Goal: Information Seeking & Learning: Learn about a topic

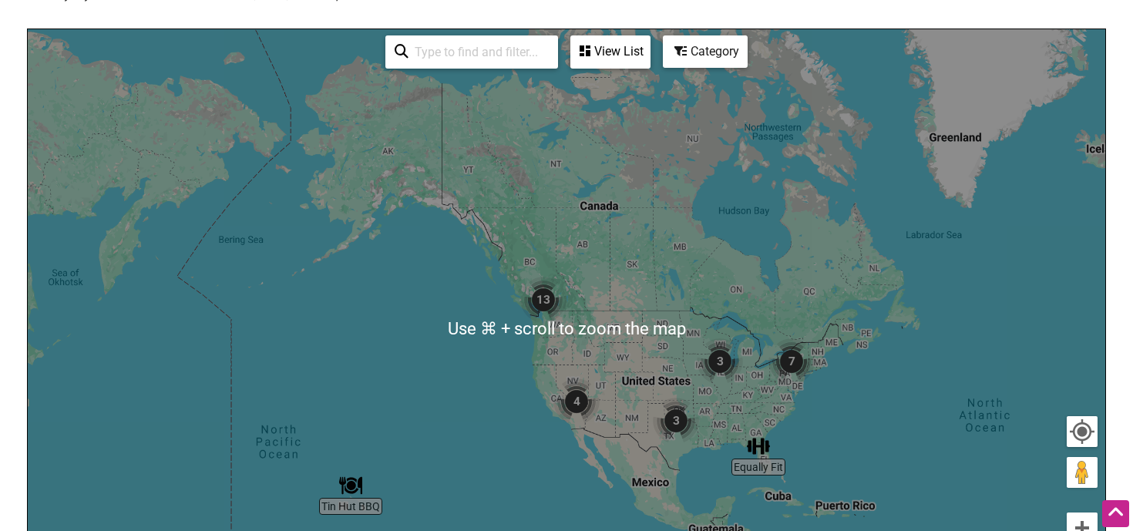
scroll to position [299, 0]
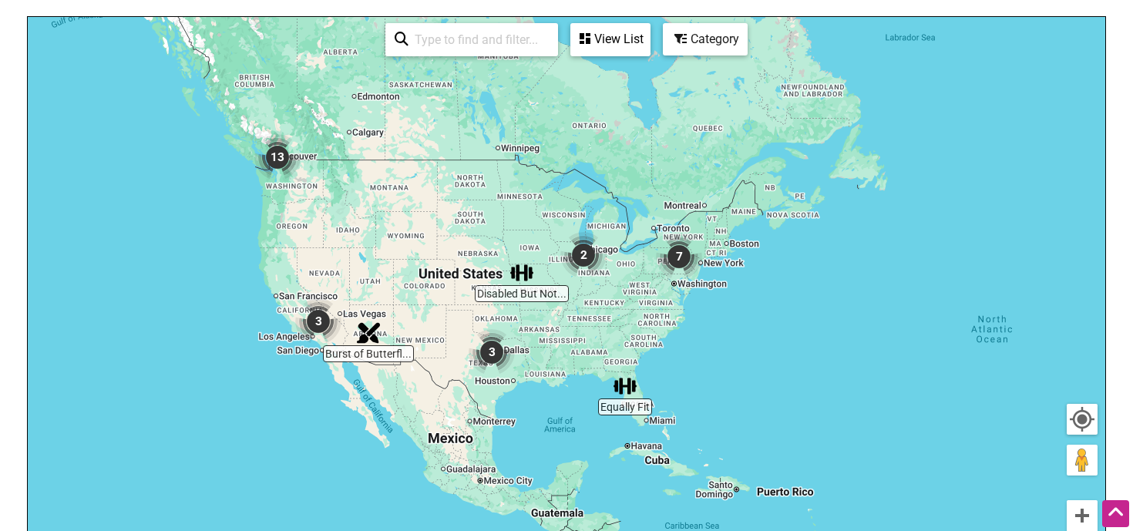
drag, startPoint x: 890, startPoint y: 330, endPoint x: 671, endPoint y: 324, distance: 219.0
click at [673, 324] on div "To navigate, press the arrow keys." at bounding box center [566, 317] width 1077 height 600
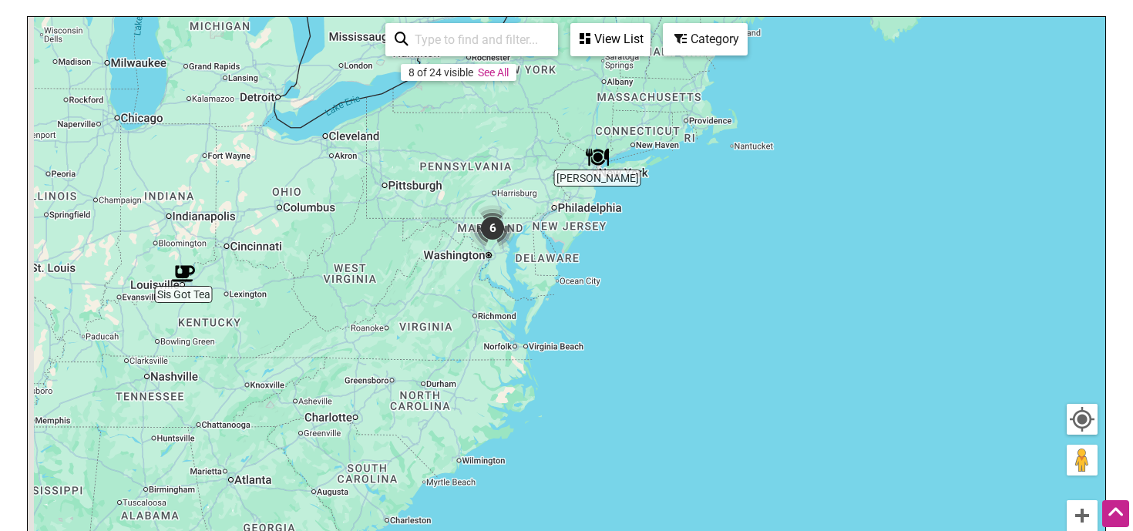
drag, startPoint x: 449, startPoint y: 297, endPoint x: 513, endPoint y: 313, distance: 66.0
click at [513, 313] on div "To navigate, press the arrow keys." at bounding box center [566, 317] width 1077 height 600
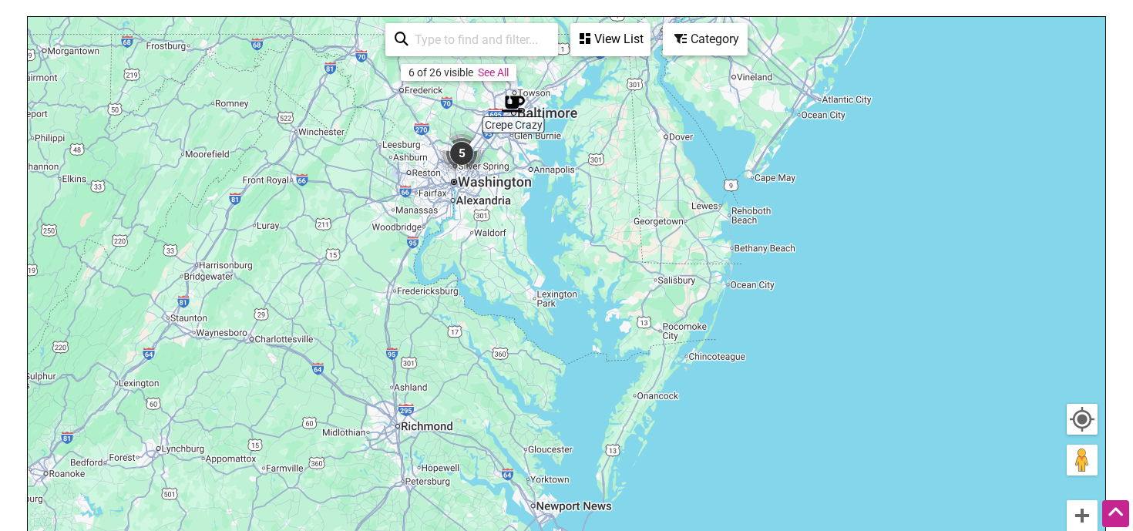
drag, startPoint x: 550, startPoint y: 152, endPoint x: 565, endPoint y: 341, distance: 189.5
click at [565, 341] on div "To navigate, press the arrow keys." at bounding box center [566, 317] width 1077 height 600
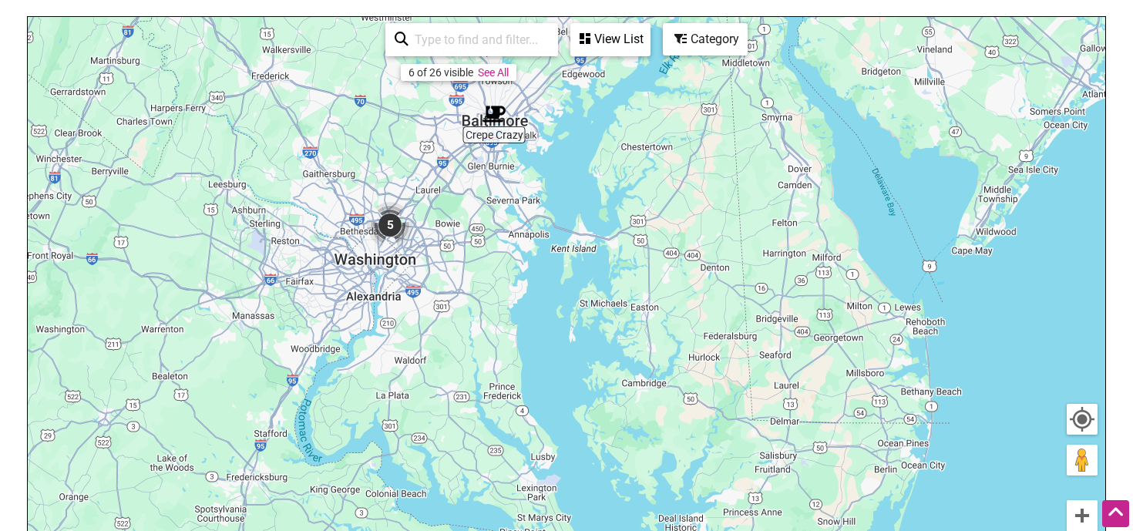
drag, startPoint x: 520, startPoint y: 328, endPoint x: 580, endPoint y: 367, distance: 70.8
click at [580, 367] on div "To navigate, press the arrow keys." at bounding box center [566, 317] width 1077 height 600
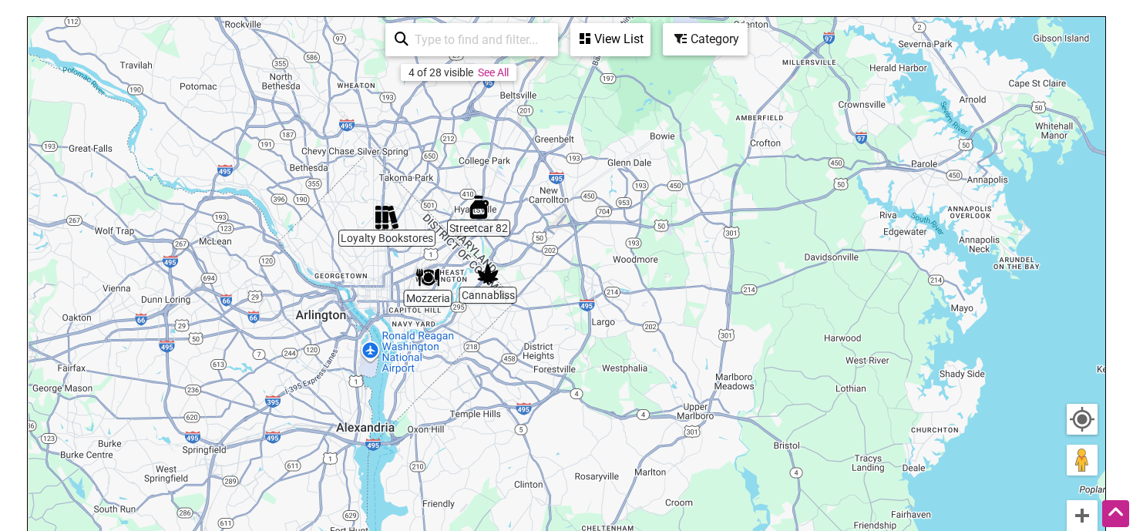
drag, startPoint x: 368, startPoint y: 264, endPoint x: 694, endPoint y: 432, distance: 367.1
click at [694, 432] on div "To navigate, press the arrow keys." at bounding box center [566, 317] width 1077 height 600
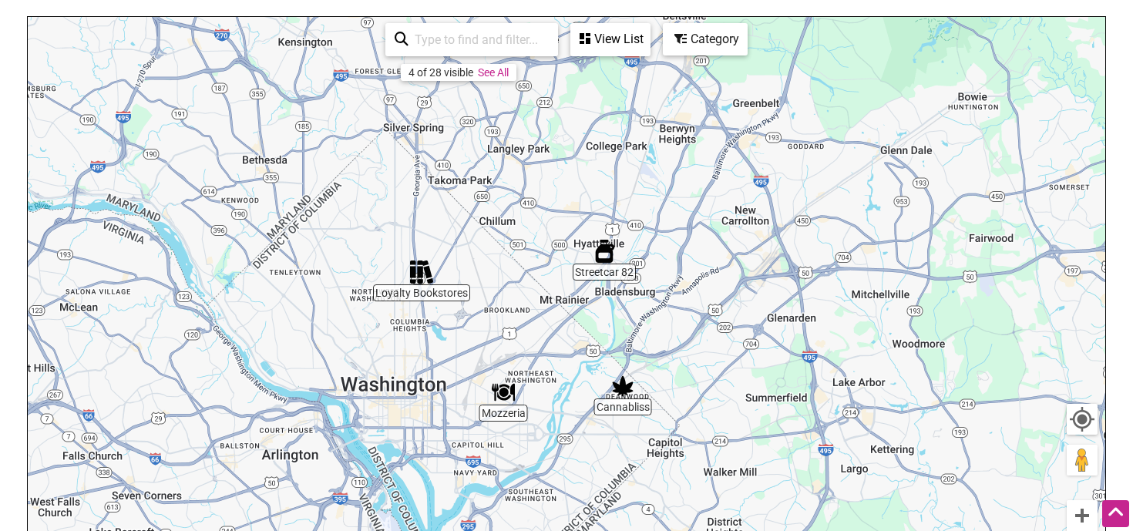
drag, startPoint x: 553, startPoint y: 277, endPoint x: 742, endPoint y: 425, distance: 240.5
click at [742, 425] on div "To navigate, press the arrow keys." at bounding box center [566, 317] width 1077 height 600
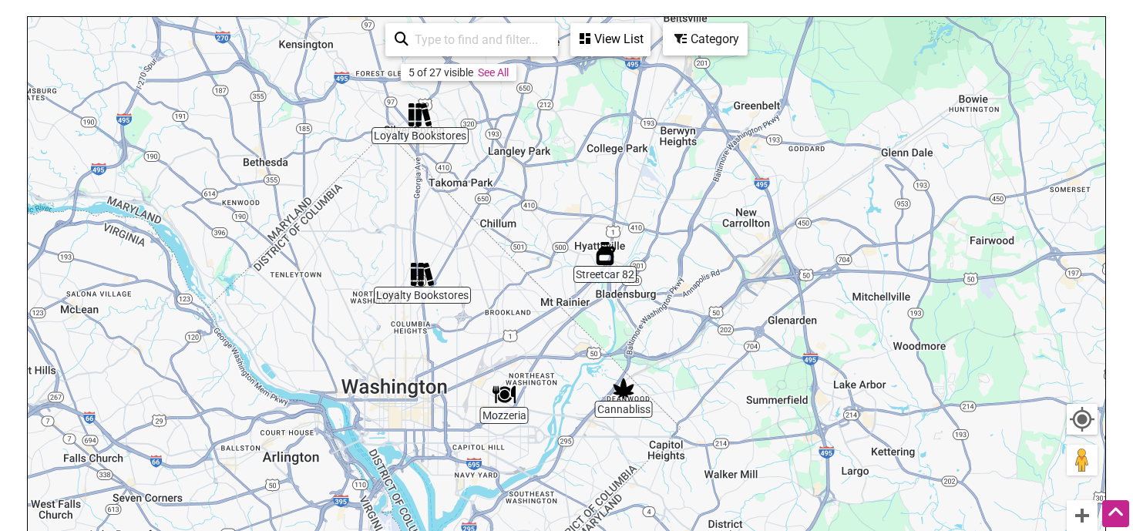
click at [423, 279] on img "Loyalty Bookstores" at bounding box center [422, 274] width 23 height 23
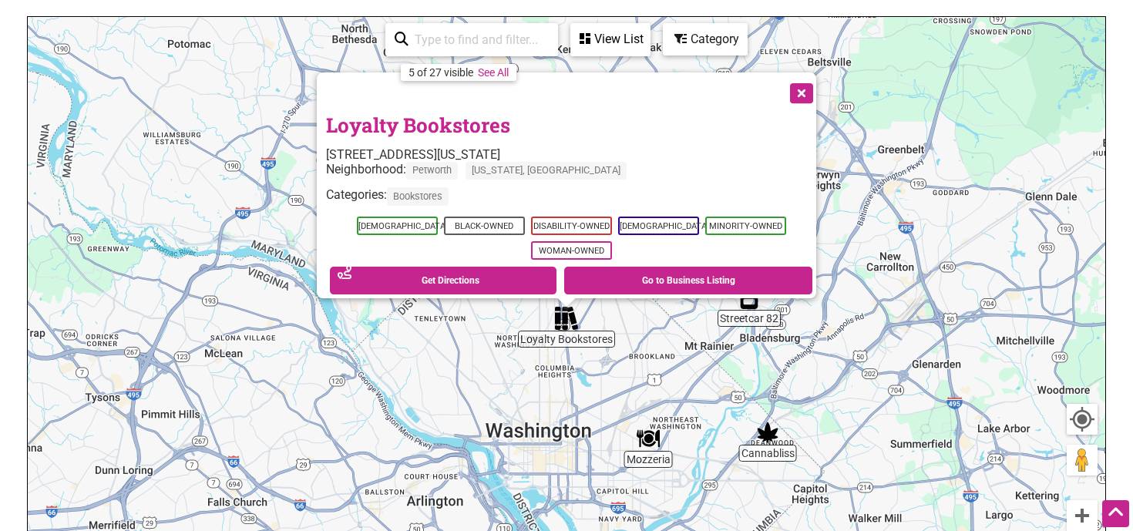
click at [803, 86] on button "Close" at bounding box center [800, 91] width 39 height 39
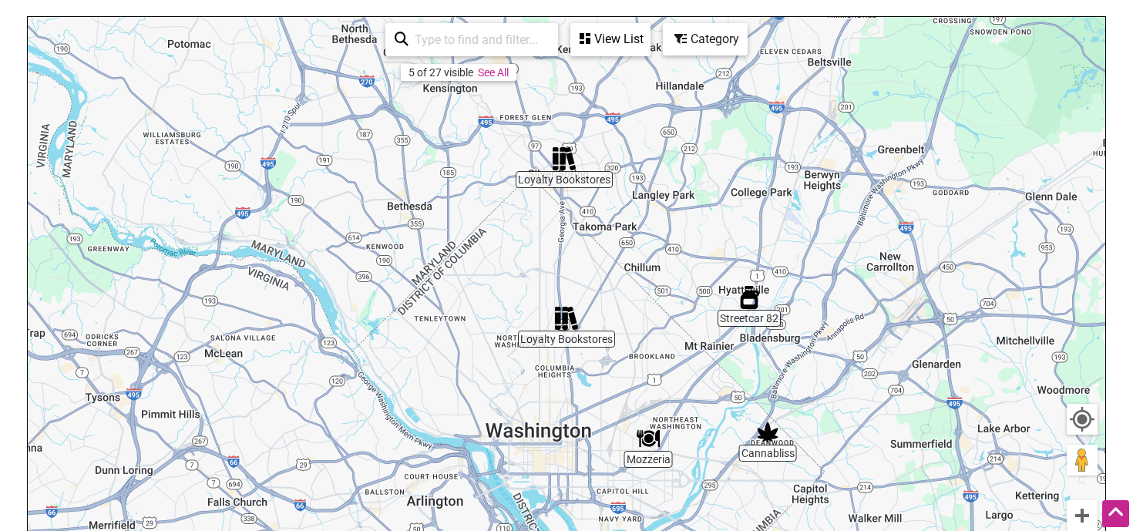
click at [575, 160] on img "Loyalty Bookstores" at bounding box center [564, 158] width 23 height 23
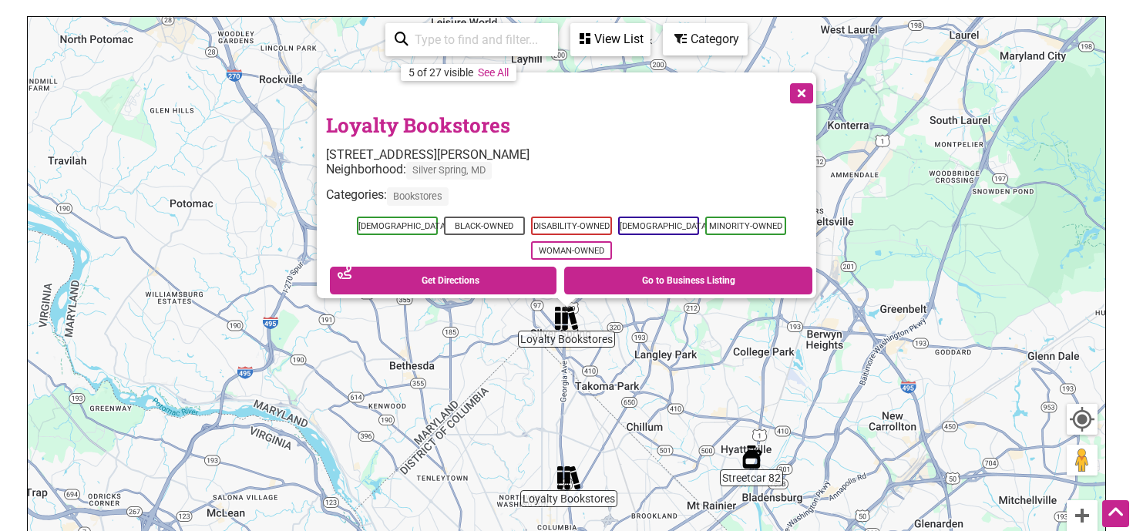
click at [799, 81] on button "Close" at bounding box center [800, 91] width 39 height 39
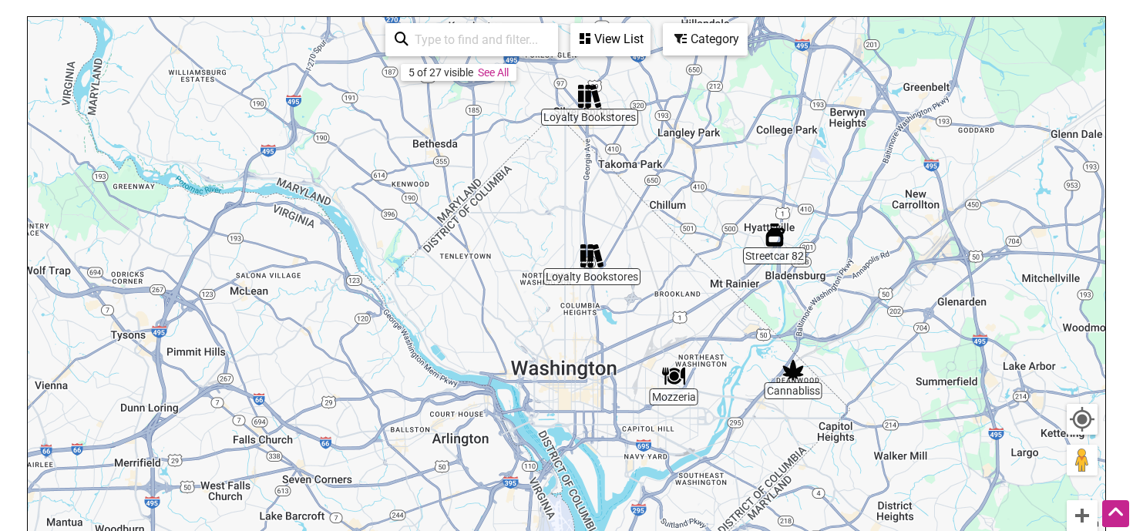
drag, startPoint x: 732, startPoint y: 311, endPoint x: 755, endPoint y: 89, distance: 223.2
click at [755, 89] on div "To navigate, press the arrow keys." at bounding box center [566, 317] width 1077 height 600
click at [680, 374] on img "Mozzeria" at bounding box center [673, 376] width 23 height 23
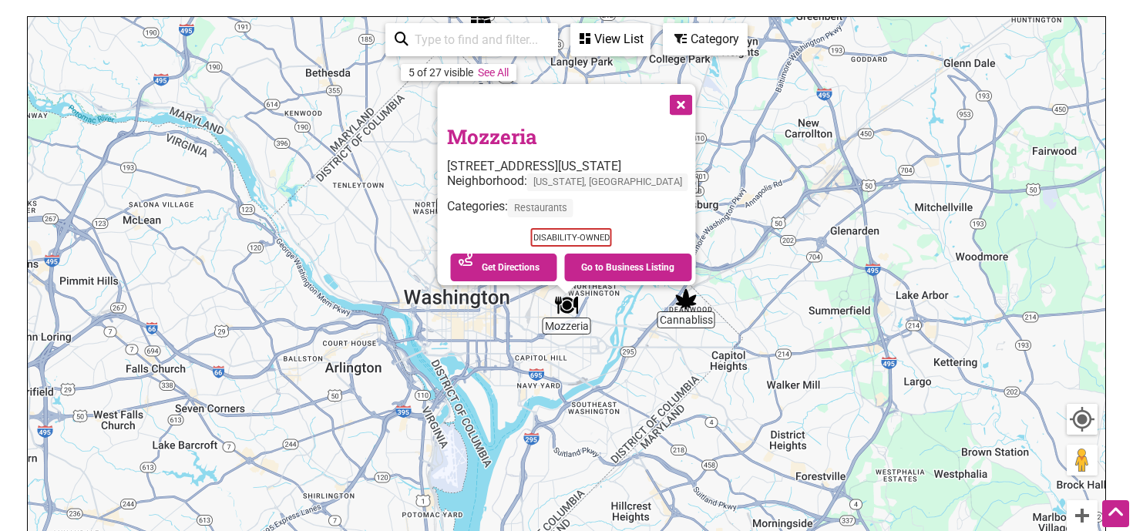
click at [491, 126] on link "Mozzeria" at bounding box center [492, 136] width 90 height 26
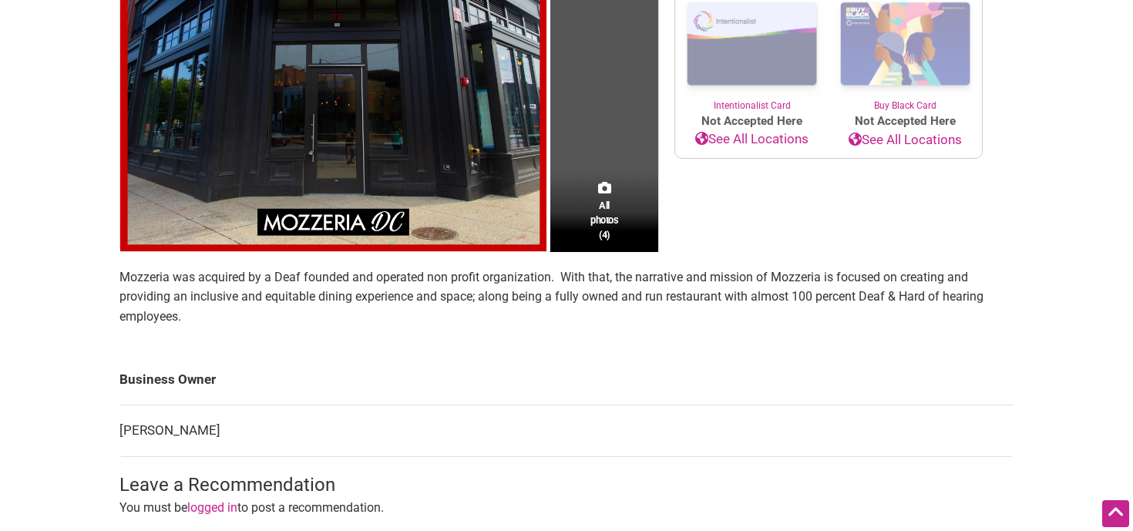
scroll to position [338, 0]
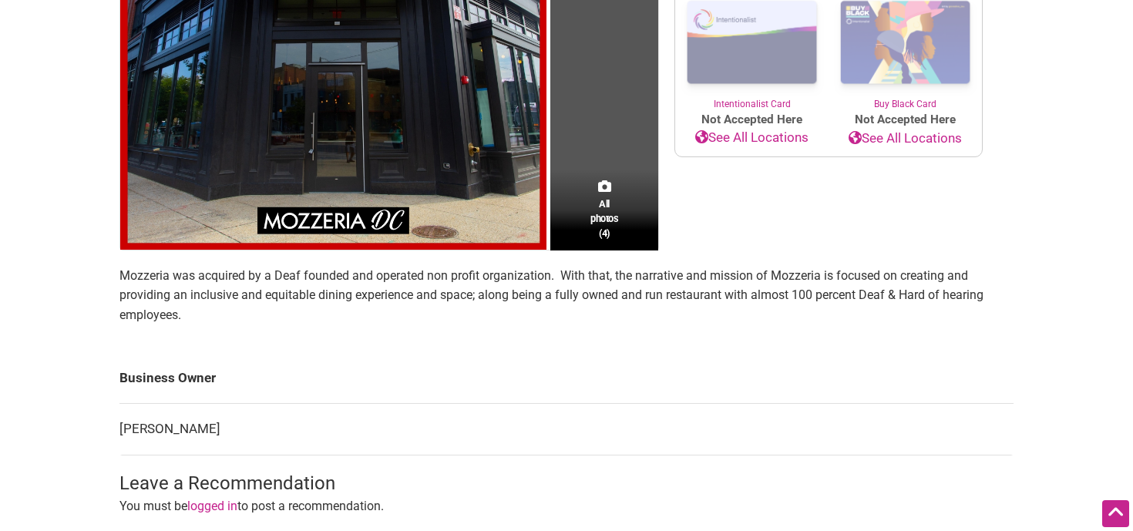
click at [479, 293] on p "Mozzeria was acquired by a Deaf founded and operated non profit organization. W…" at bounding box center [566, 295] width 894 height 59
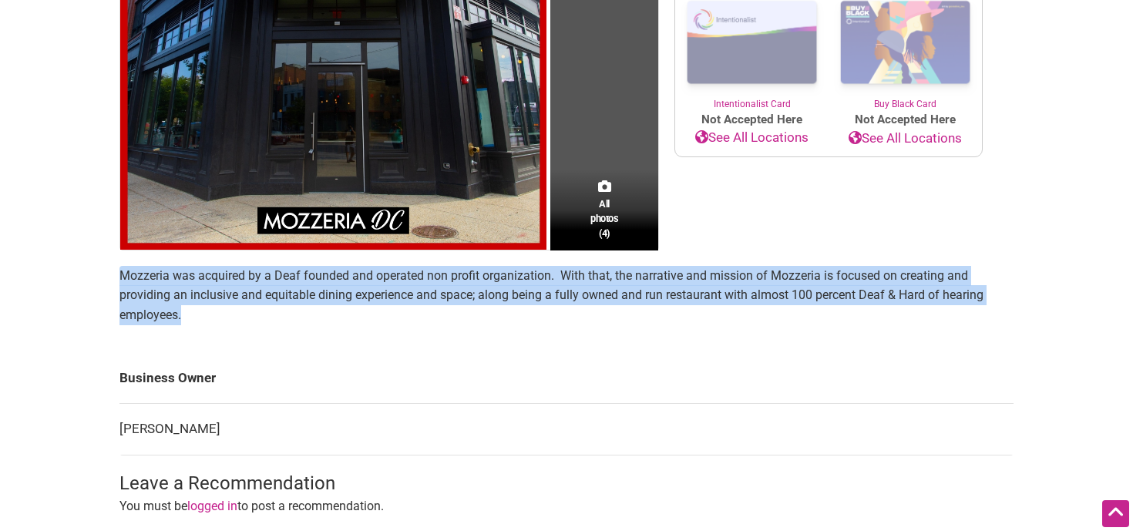
click at [479, 293] on p "Mozzeria was acquired by a Deaf founded and operated non profit organization. W…" at bounding box center [566, 295] width 894 height 59
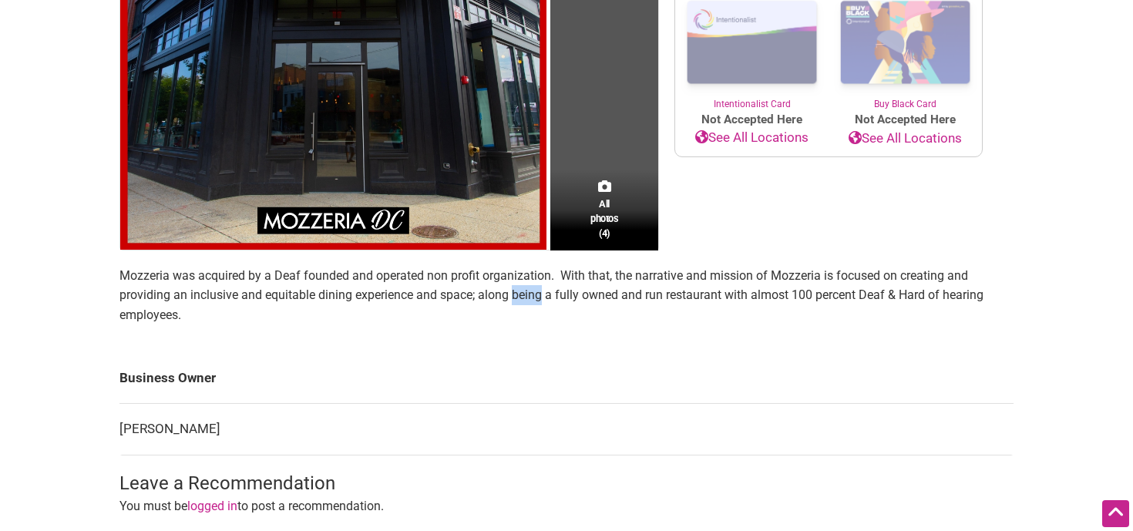
click at [479, 293] on p "Mozzeria was acquired by a Deaf founded and operated non profit organization. W…" at bounding box center [566, 295] width 894 height 59
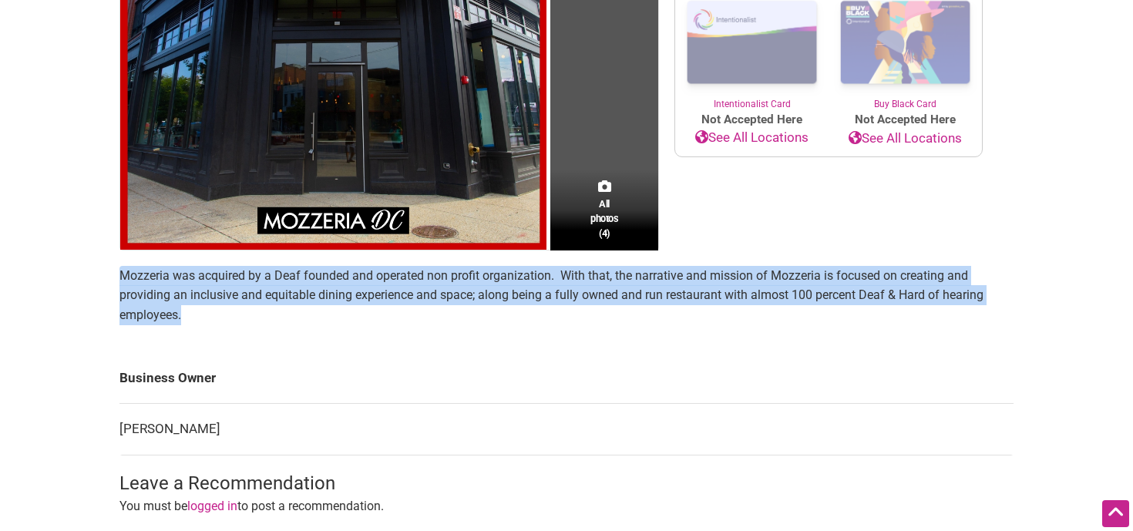
click at [479, 293] on p "Mozzeria was acquired by a Deaf founded and operated non profit organization. W…" at bounding box center [566, 295] width 894 height 59
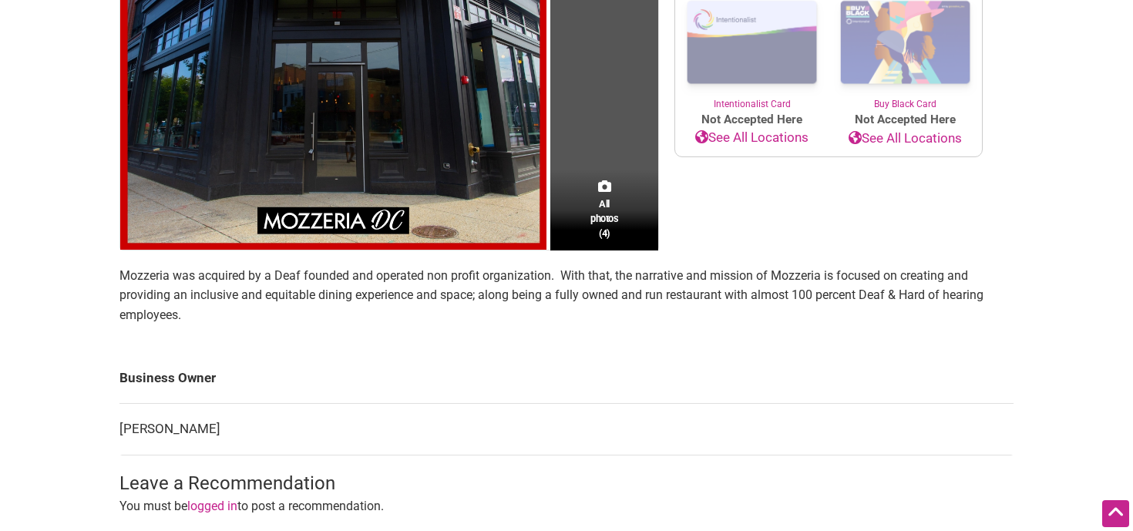
click at [479, 293] on p "Mozzeria was acquired by a Deaf founded and operated non profit organization. W…" at bounding box center [566, 295] width 894 height 59
click at [88, 33] on div "Intentionalist Spend like it matters 0 Add a Business Map Blog Store Offers Int…" at bounding box center [566, 340] width 1079 height 1356
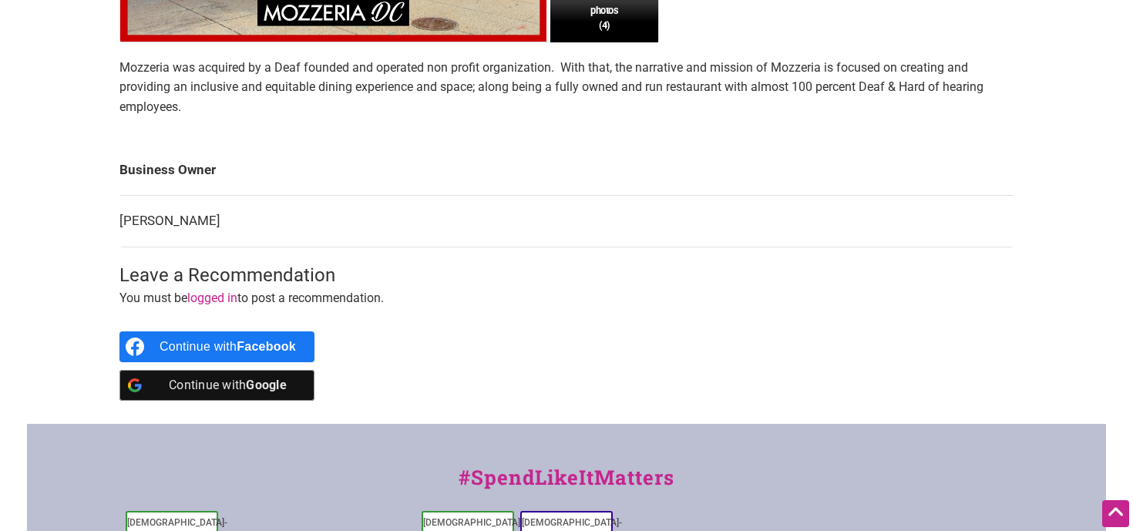
scroll to position [553, 0]
